Goal: Find specific page/section: Find specific page/section

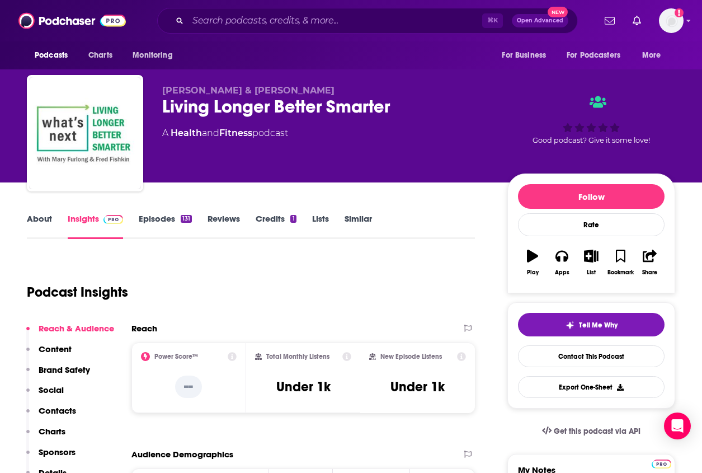
click at [38, 217] on link "About" at bounding box center [39, 226] width 25 height 26
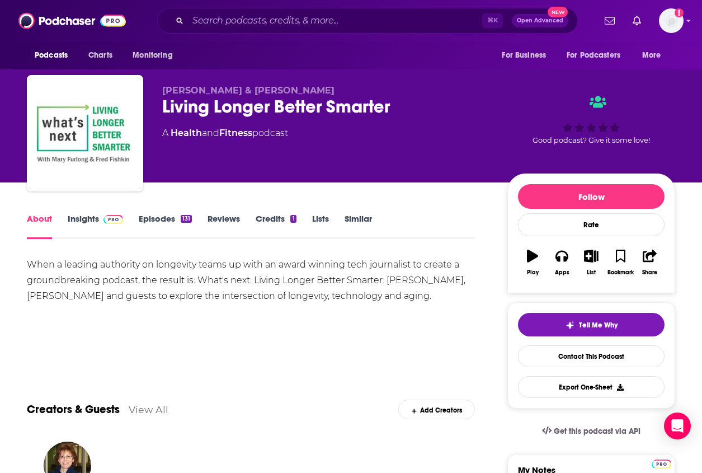
drag, startPoint x: 420, startPoint y: 299, endPoint x: 31, endPoint y: 262, distance: 390.7
copy div "When a leading authority on longevity teams up with an award winning tech journ…"
click at [93, 217] on link "Insights" at bounding box center [95, 226] width 55 height 26
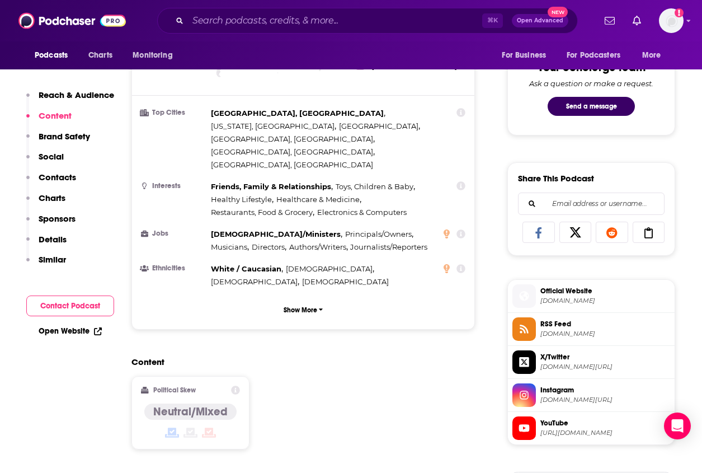
scroll to position [583, 0]
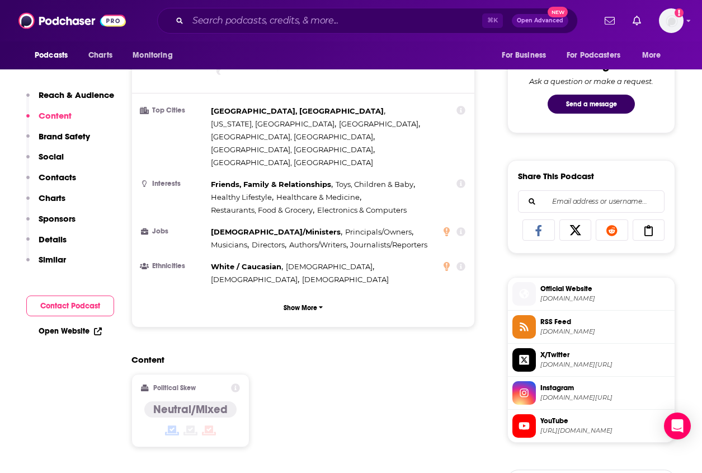
click at [581, 295] on span "[DOMAIN_NAME]" at bounding box center [606, 298] width 130 height 8
